Goal: Task Accomplishment & Management: Manage account settings

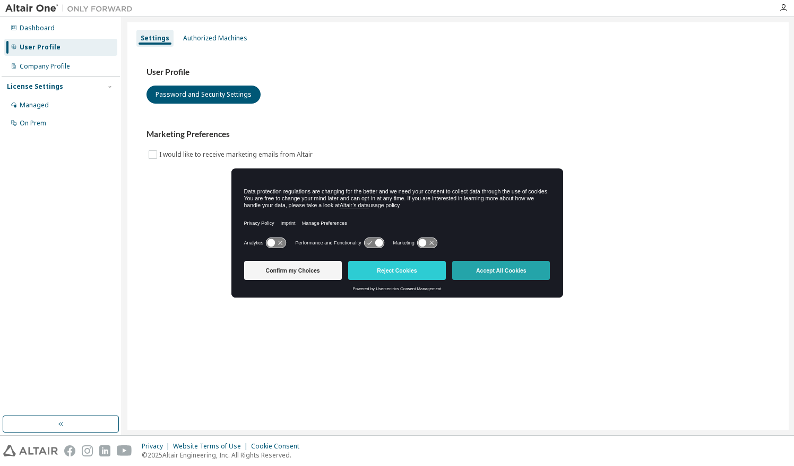
click at [503, 272] on button "Accept All Cookies" at bounding box center [501, 270] width 98 height 19
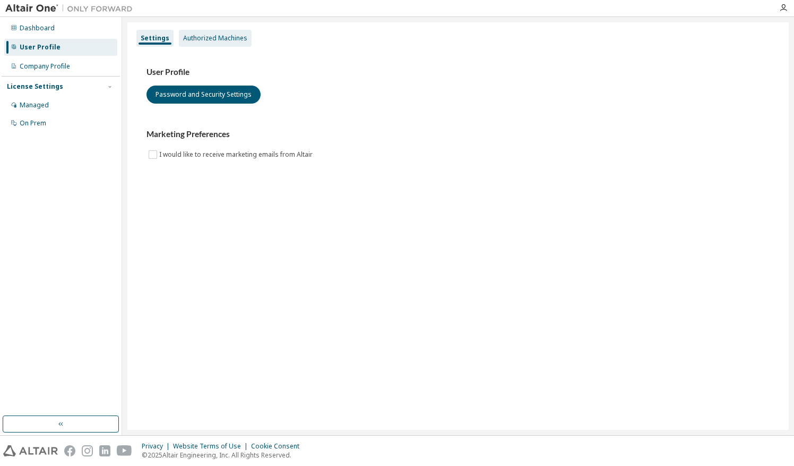
click at [221, 39] on div "Authorized Machines" at bounding box center [215, 38] width 64 height 8
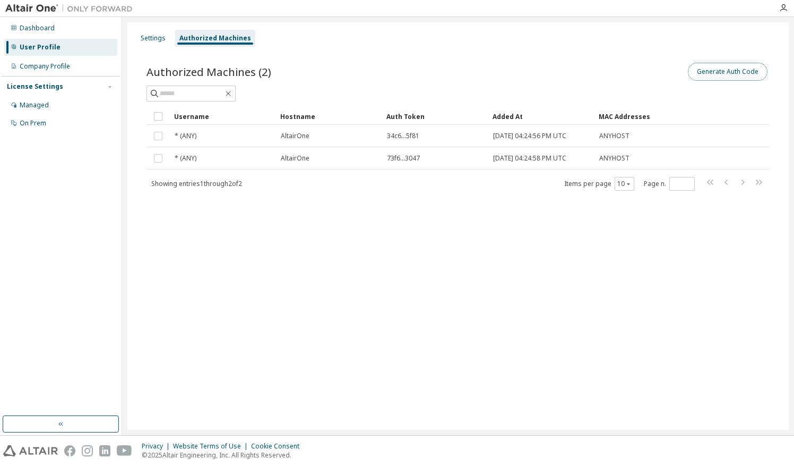
click at [734, 74] on button "Generate Auth Code" at bounding box center [728, 72] width 80 height 18
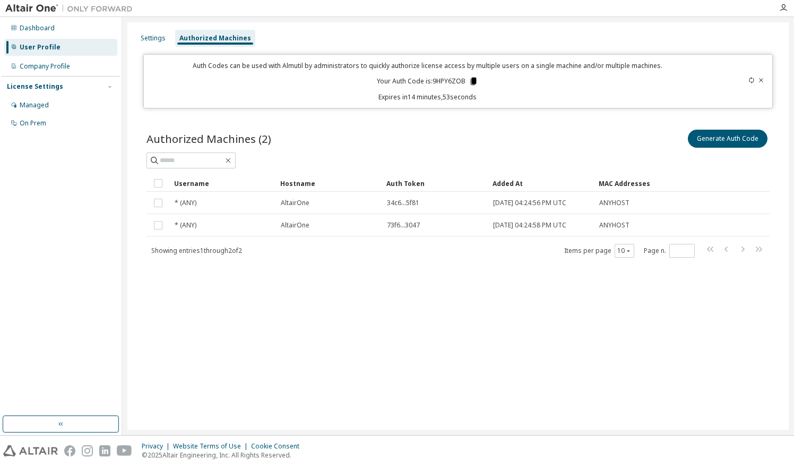
click at [475, 82] on icon at bounding box center [473, 81] width 6 height 7
